Goal: Find specific page/section: Find specific page/section

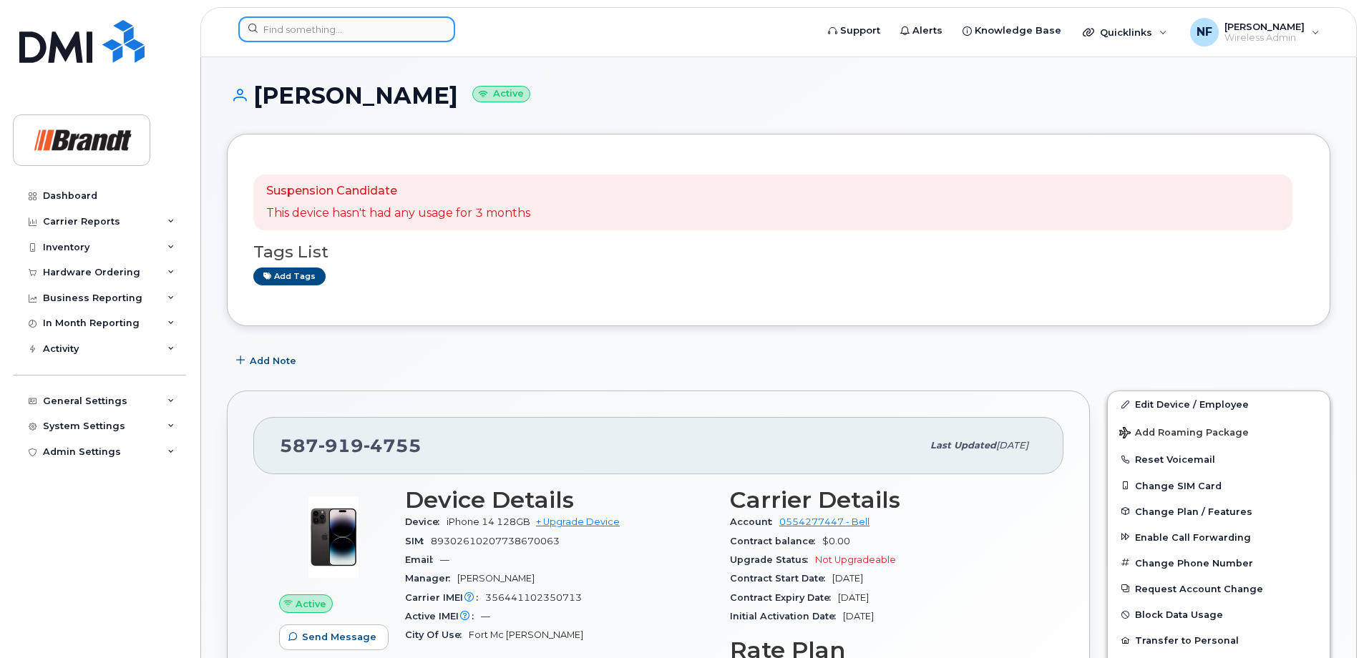
click at [334, 41] on input at bounding box center [346, 29] width 217 height 26
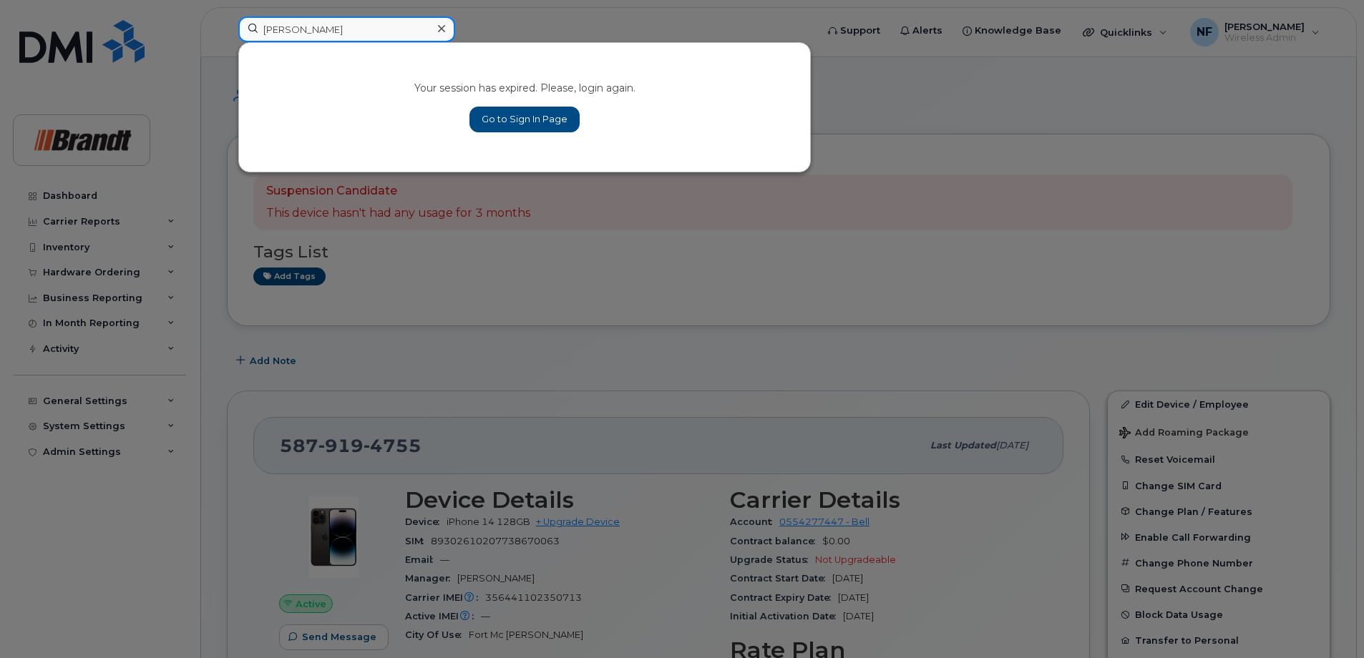
type input "[PERSON_NAME]"
drag, startPoint x: 509, startPoint y: 118, endPoint x: 473, endPoint y: 112, distance: 36.3
click at [509, 118] on link "Go to Sign In Page" at bounding box center [524, 120] width 110 height 26
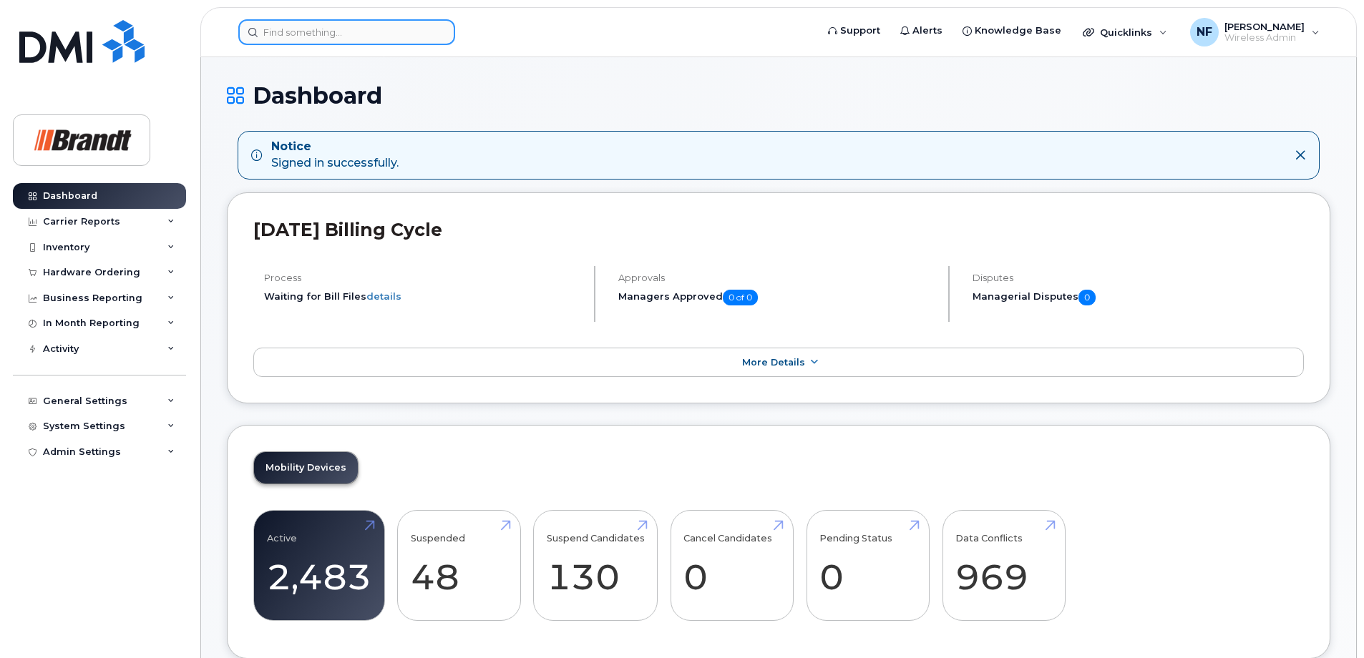
click at [431, 34] on div at bounding box center [346, 32] width 217 height 26
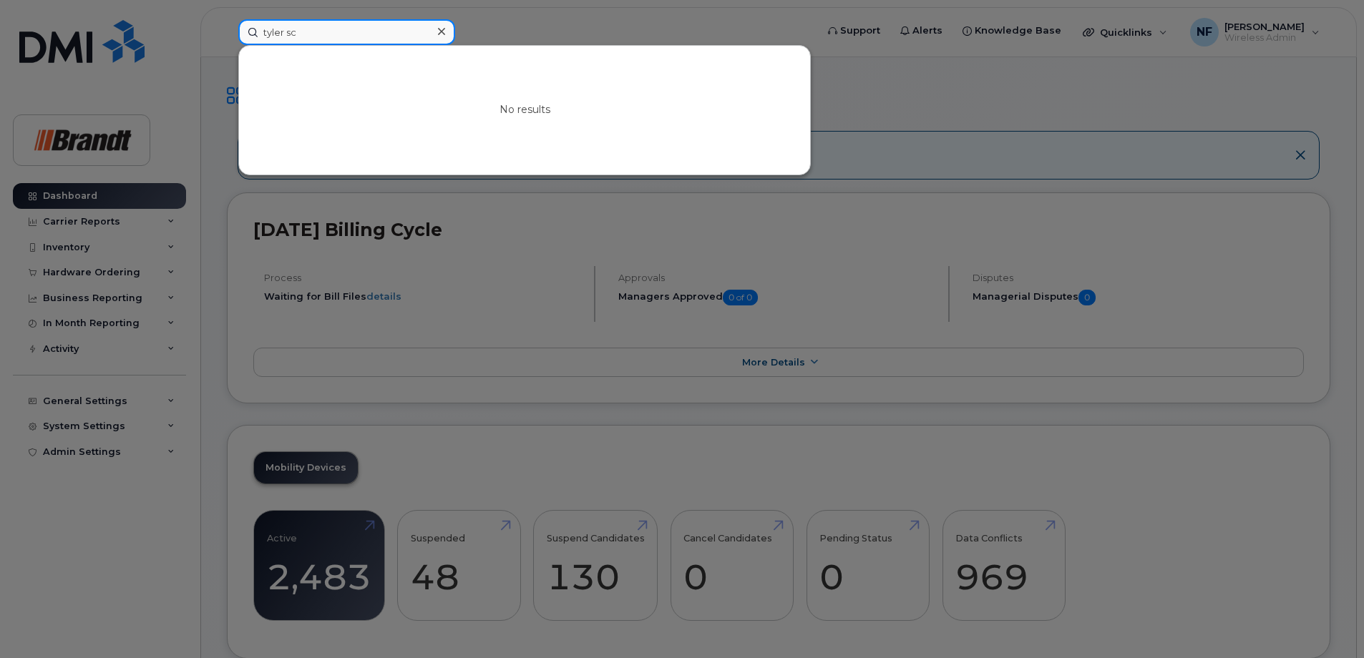
type input "tyler sc"
click at [441, 31] on icon at bounding box center [441, 31] width 7 height 7
